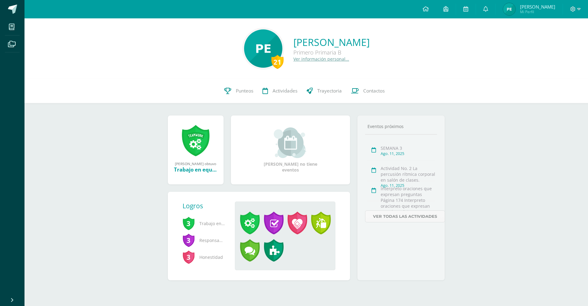
click at [541, 12] on span "Mi Perfil" at bounding box center [537, 11] width 35 height 5
click at [543, 11] on span "Mi Perfil" at bounding box center [537, 11] width 35 height 5
click at [541, 4] on span "[PERSON_NAME]" at bounding box center [537, 7] width 35 height 6
drag, startPoint x: 536, startPoint y: 7, endPoint x: 397, endPoint y: 4, distance: 138.4
click at [534, 7] on span "[PERSON_NAME]" at bounding box center [537, 7] width 35 height 6
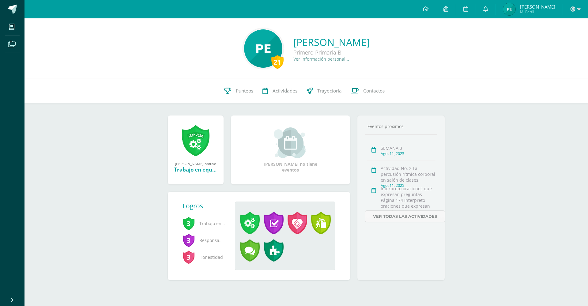
click at [552, 5] on span "[PERSON_NAME]" at bounding box center [537, 7] width 35 height 6
click at [539, 15] on span "[PERSON_NAME] Mi Perfil" at bounding box center [529, 9] width 54 height 12
click at [535, 8] on span "[PERSON_NAME]" at bounding box center [537, 7] width 35 height 6
click at [488, 10] on icon at bounding box center [485, 9] width 5 height 6
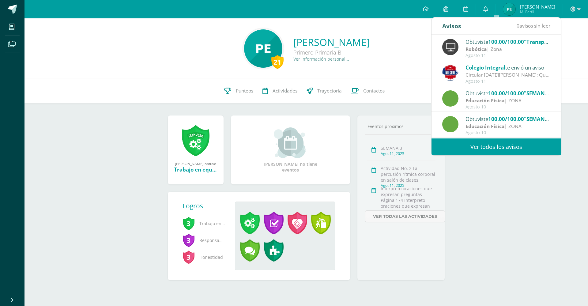
click at [492, 204] on div "21 [PERSON_NAME] Primero Primaria B Ver información personal... 21 [PERSON_NAME…" at bounding box center [305, 158] width 563 height 281
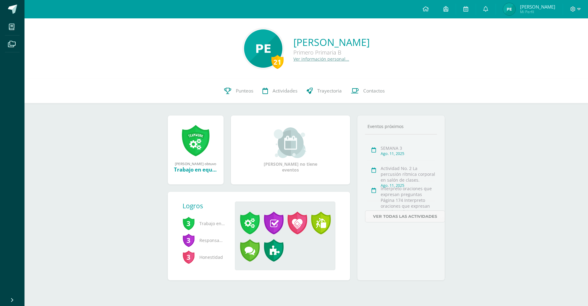
click at [540, 9] on span "[PERSON_NAME]" at bounding box center [537, 7] width 35 height 6
drag, startPoint x: 543, startPoint y: 8, endPoint x: 535, endPoint y: 7, distance: 8.0
click at [541, 8] on span "[PERSON_NAME]" at bounding box center [537, 7] width 35 height 6
click at [534, 6] on span "[PERSON_NAME]" at bounding box center [537, 7] width 35 height 6
click at [539, 10] on span "Mi Perfil" at bounding box center [537, 11] width 35 height 5
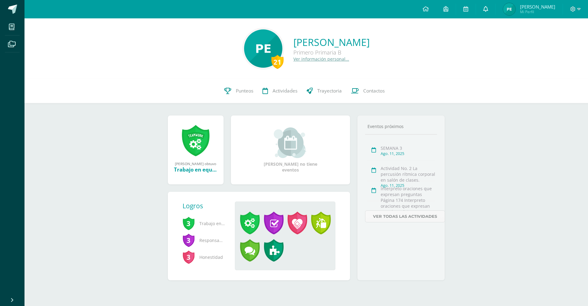
click at [495, 13] on link at bounding box center [486, 9] width 20 height 18
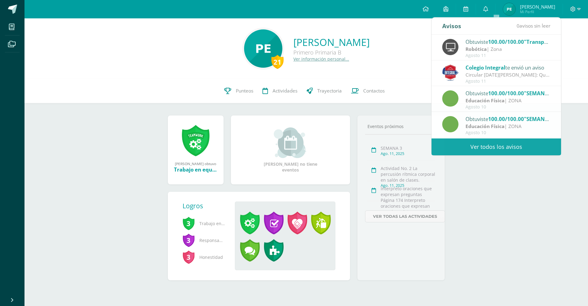
click at [150, 52] on div "21 Paolo Javier Elías Carrera Primero Primaria B Ver información personal..." at bounding box center [305, 48] width 553 height 41
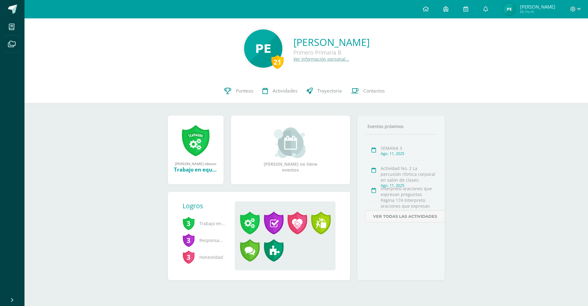
click at [547, 6] on span "[PERSON_NAME]" at bounding box center [537, 7] width 35 height 6
click at [534, 11] on span "Mi Perfil" at bounding box center [537, 11] width 35 height 5
